Goal: Communication & Community: Answer question/provide support

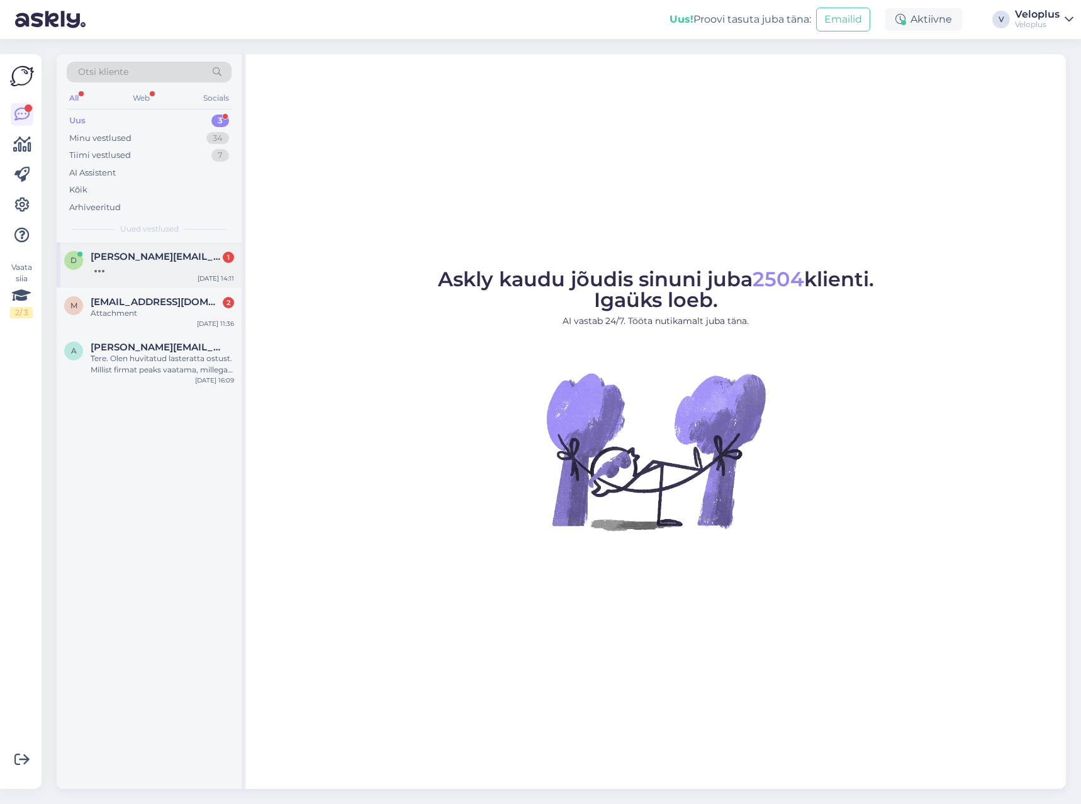
click at [159, 273] on div at bounding box center [162, 267] width 143 height 11
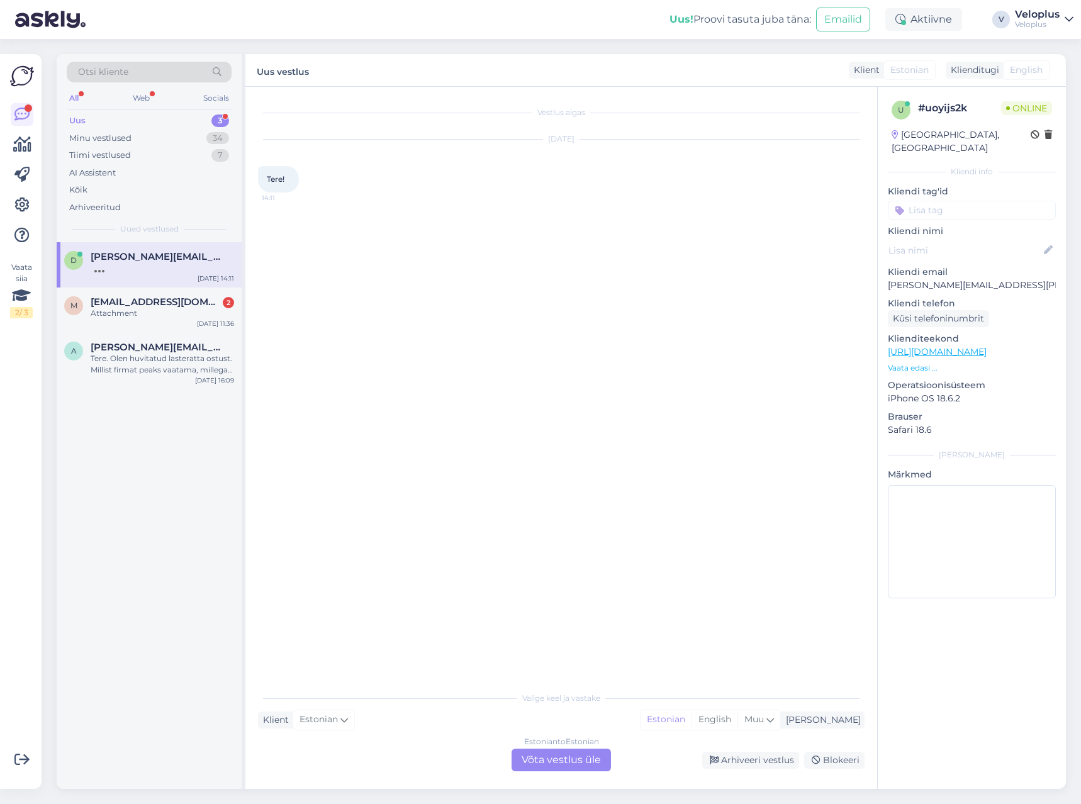
click at [561, 768] on div "Estonian to Estonian Võta vestlus üle" at bounding box center [561, 760] width 99 height 23
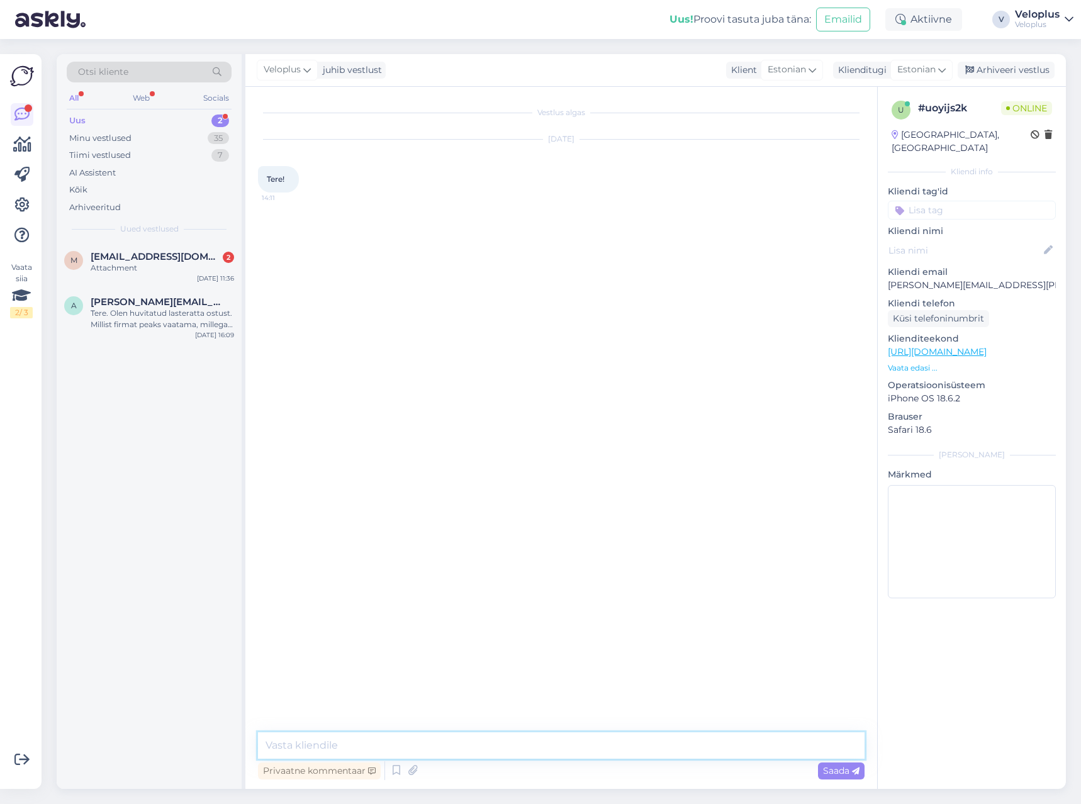
drag, startPoint x: 468, startPoint y: 737, endPoint x: 457, endPoint y: 733, distance: 10.8
click at [461, 736] on textarea at bounding box center [561, 745] width 607 height 26
type textarea "Tere"
click at [142, 268] on div "Attachment" at bounding box center [162, 267] width 143 height 11
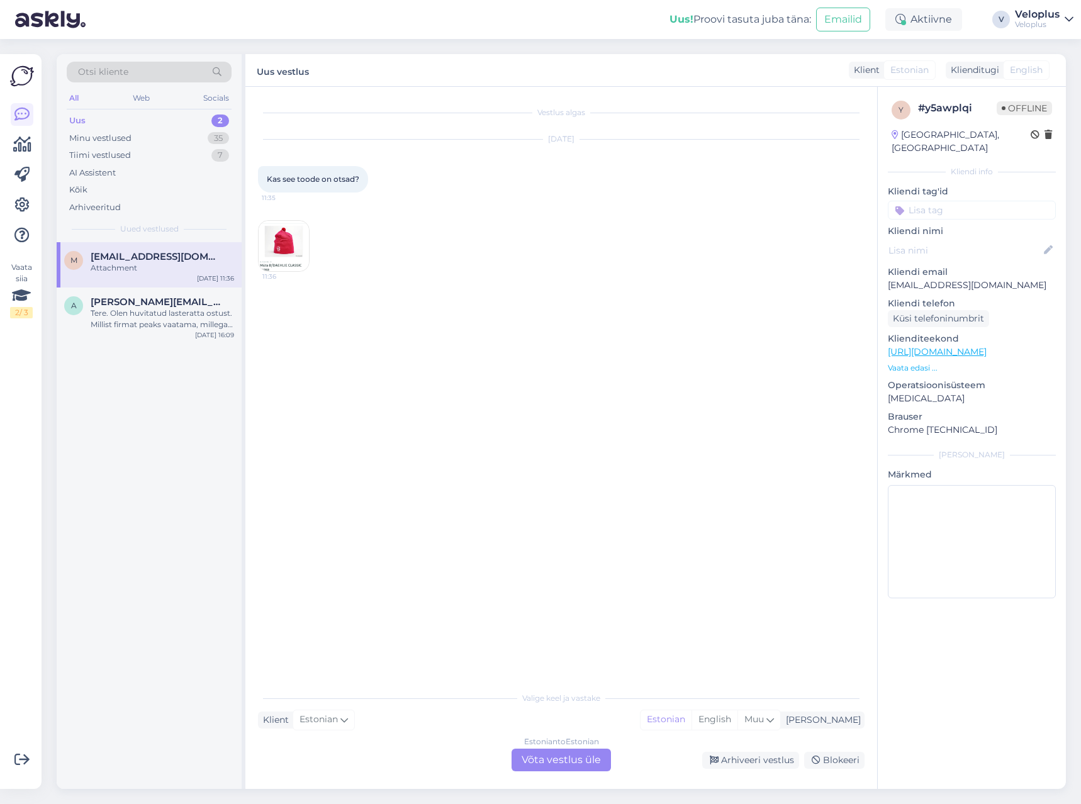
click at [284, 264] on img at bounding box center [284, 246] width 50 height 50
click at [576, 763] on div "Estonian to Estonian Võta vestlus üle" at bounding box center [561, 760] width 99 height 23
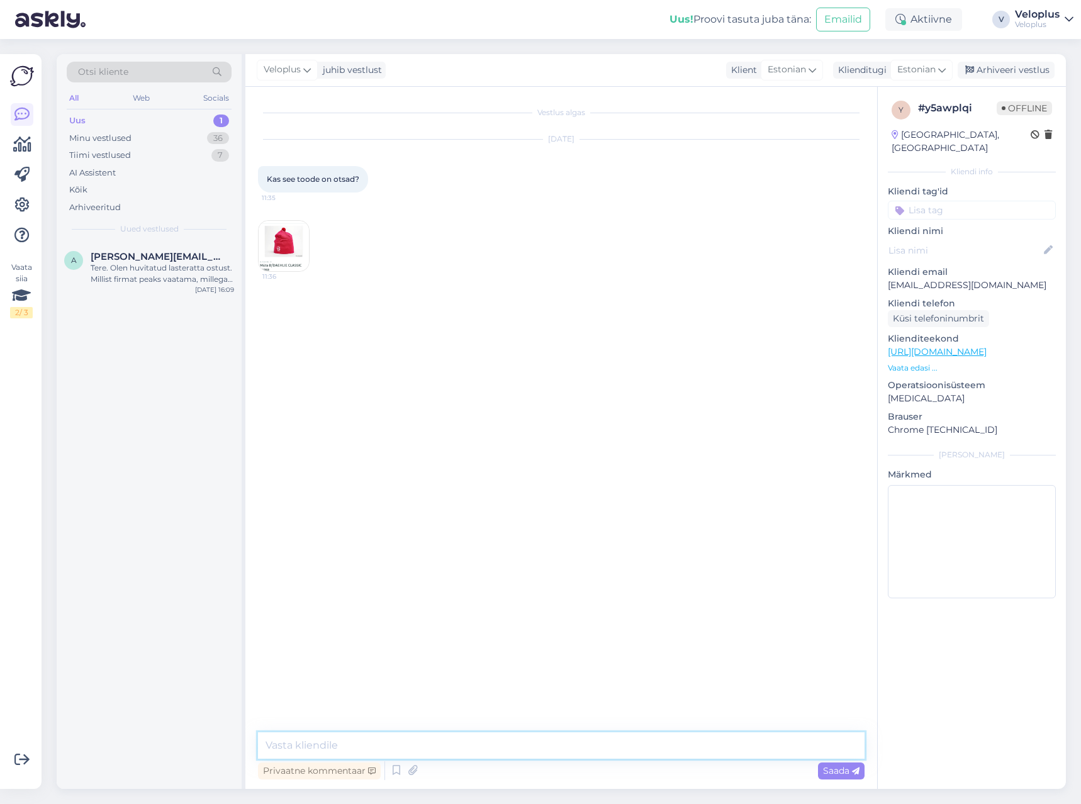
drag, startPoint x: 440, startPoint y: 748, endPoint x: 460, endPoint y: 732, distance: 24.7
click at [445, 745] on textarea at bounding box center [561, 745] width 607 height 26
type textarea "Tere"
type textarea "Täpselt nii, see on otsas."
click at [288, 244] on img at bounding box center [284, 246] width 50 height 50
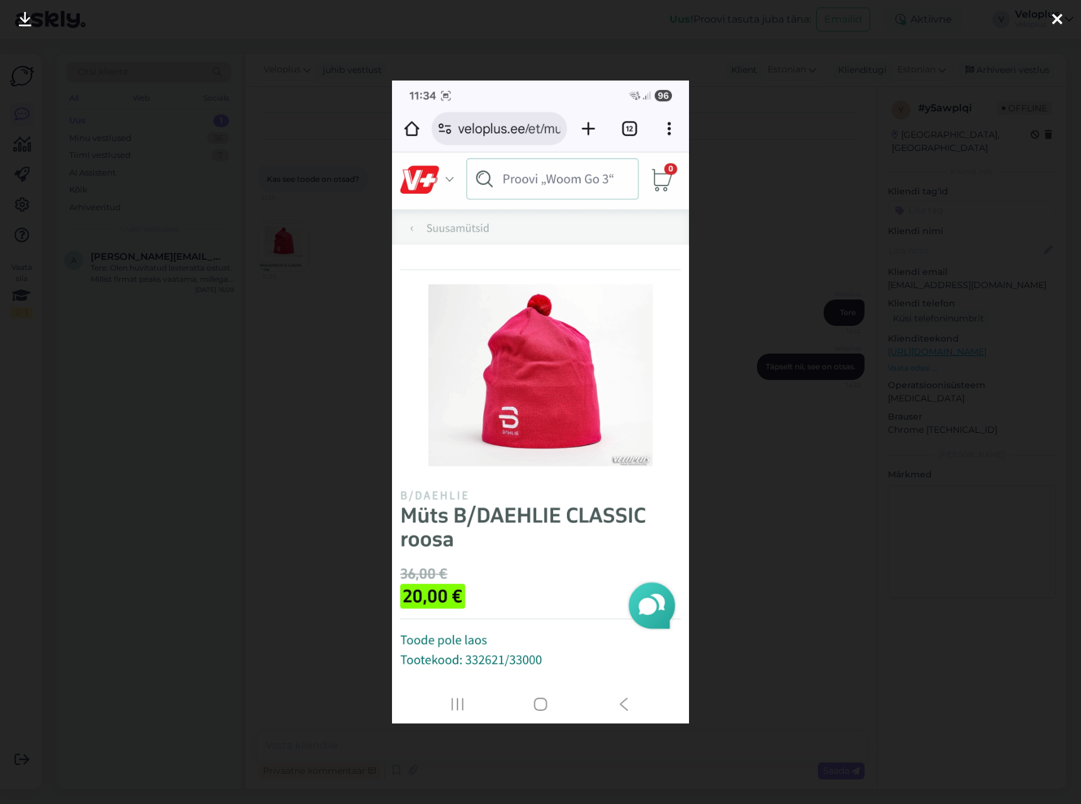
click at [751, 356] on div at bounding box center [540, 402] width 1081 height 804
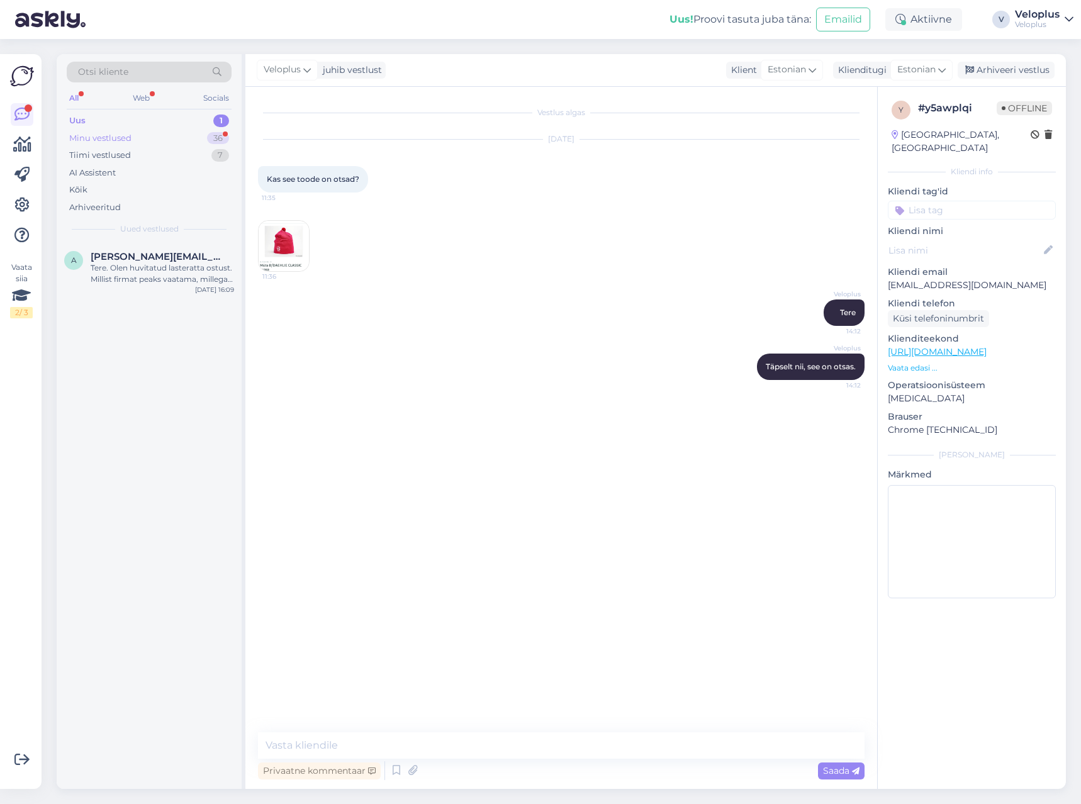
click at [213, 142] on div "36" at bounding box center [218, 138] width 22 height 13
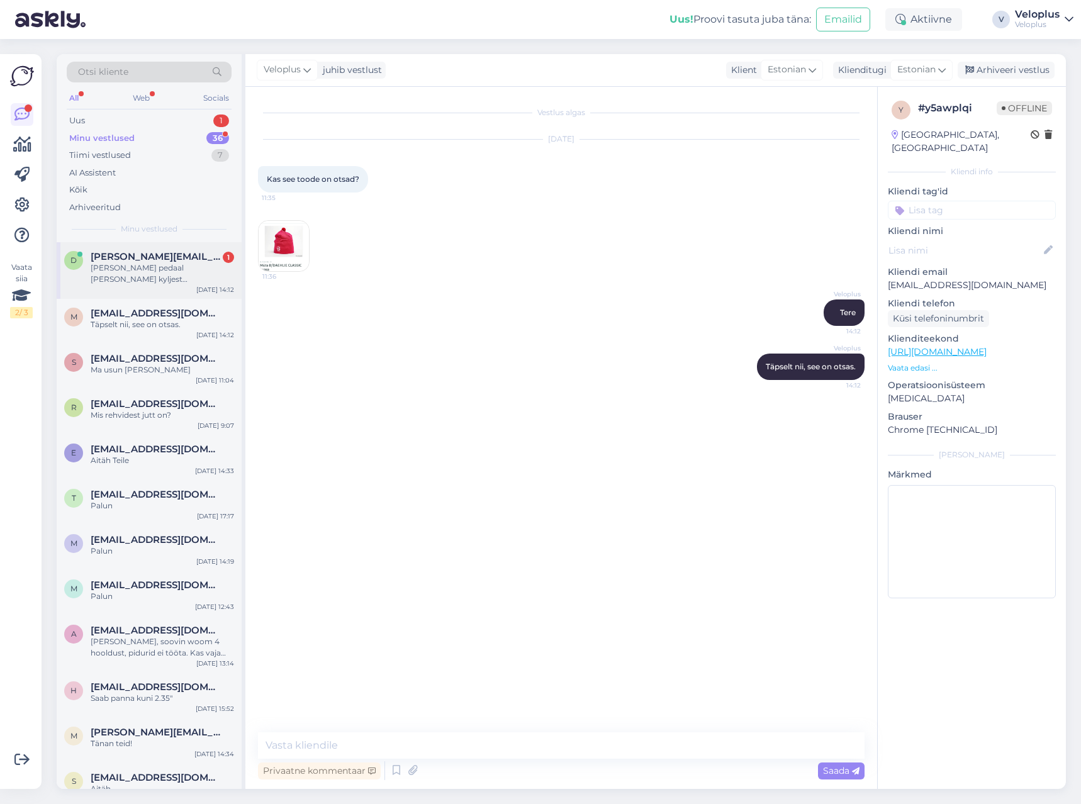
click at [144, 290] on div "d [PERSON_NAME][EMAIL_ADDRESS][PERSON_NAME][DOMAIN_NAME] 1 [PERSON_NAME] pedaal…" at bounding box center [149, 270] width 185 height 57
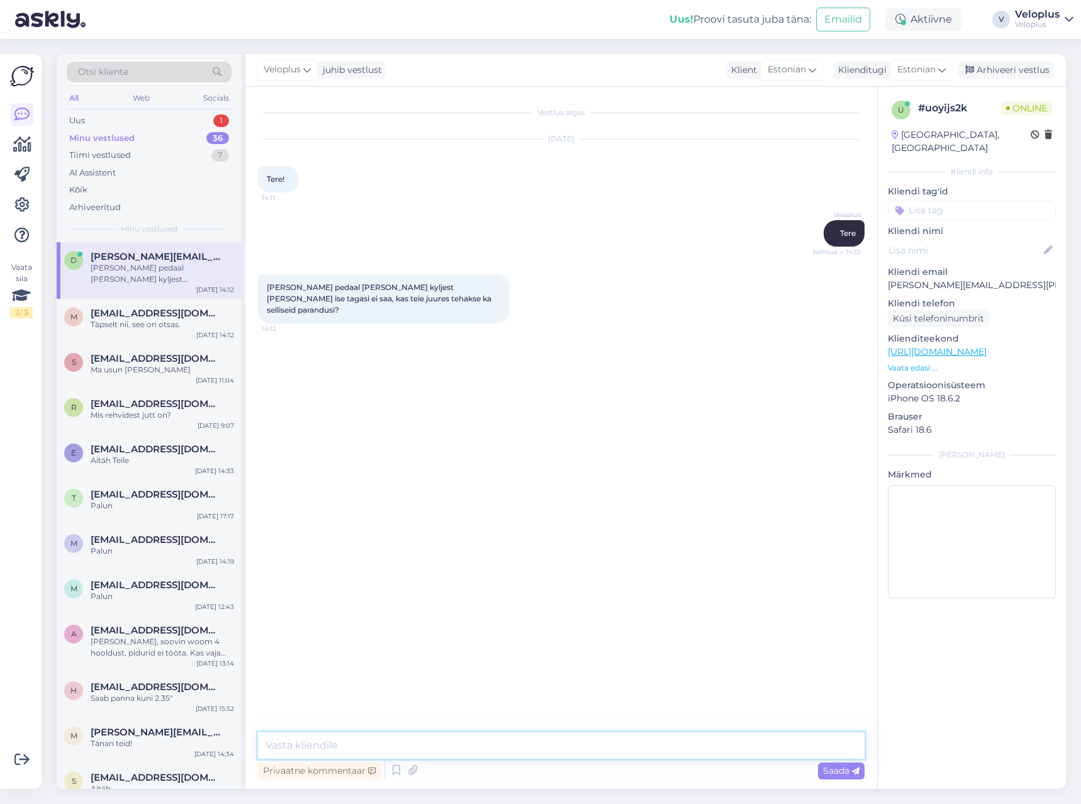
click at [369, 741] on textarea at bounding box center [561, 745] width 607 height 26
type textarea "Jah, loomulikult meie töökoda aitab!"
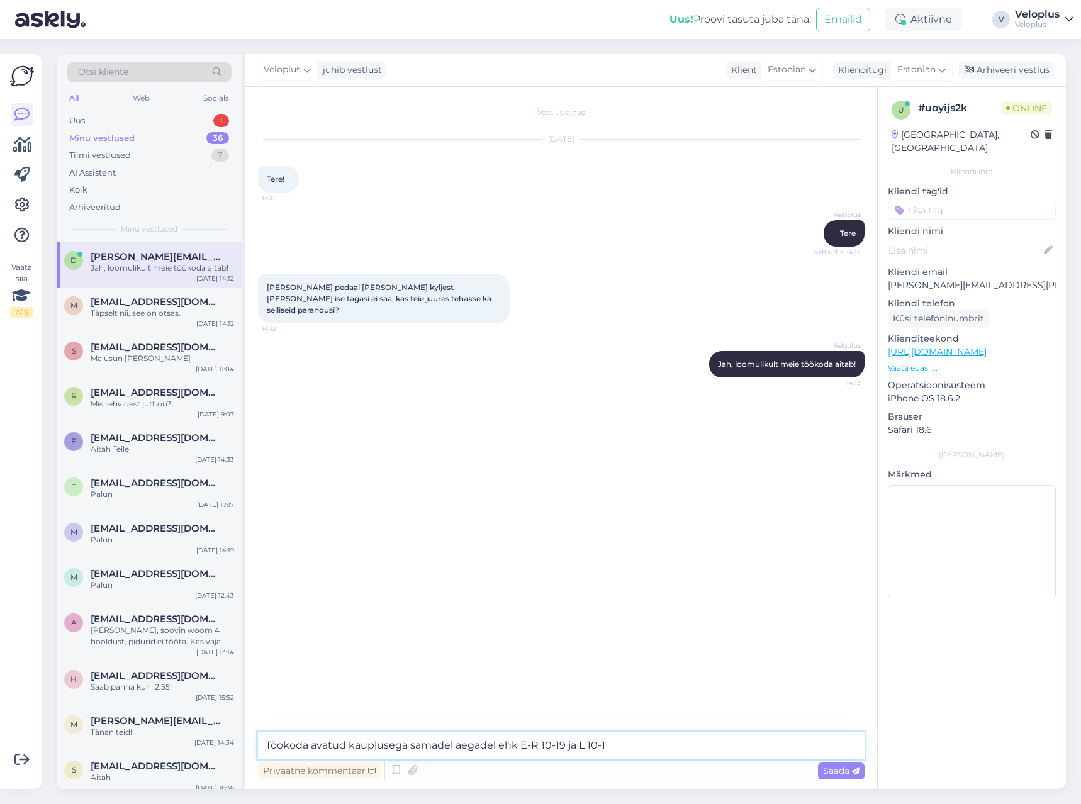
type textarea "Töökoda avatud kauplusega samadel aegadel ehk E-R 10-19 ja L 10-17"
